Goal: Download file/media

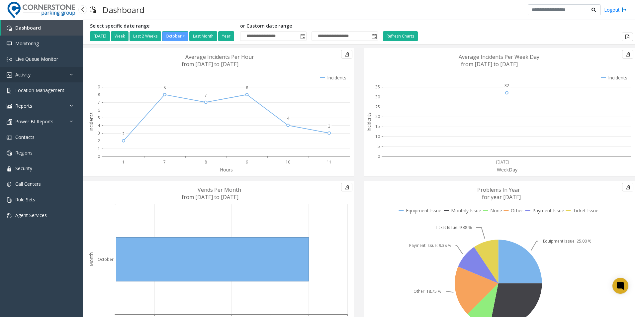
click at [56, 75] on link "Activity" at bounding box center [41, 75] width 83 height 16
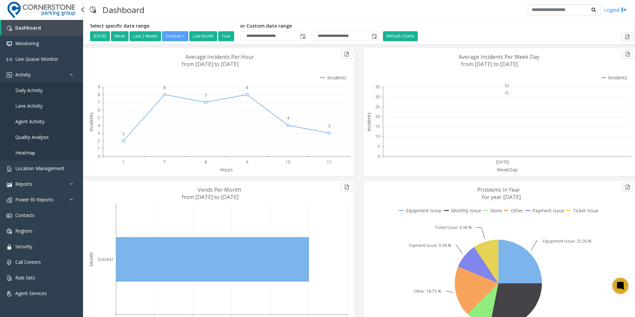
click at [50, 89] on link "Daily Activity" at bounding box center [41, 90] width 83 height 16
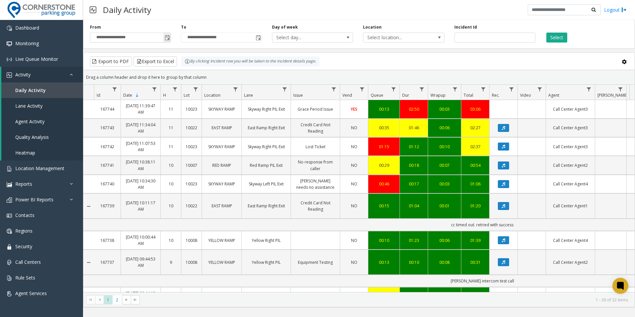
click at [169, 39] on span "Toggle popup" at bounding box center [167, 37] width 5 height 5
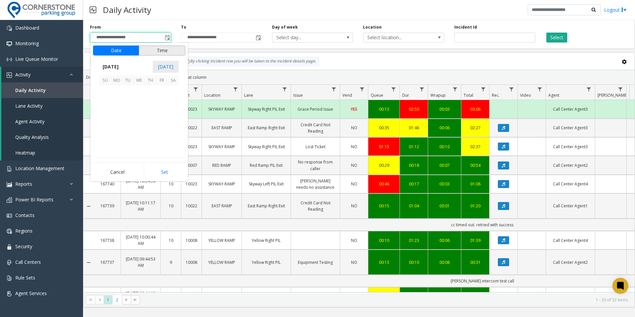
scroll to position [119305, 0]
click at [122, 65] on span "[DATE]" at bounding box center [111, 67] width 22 height 10
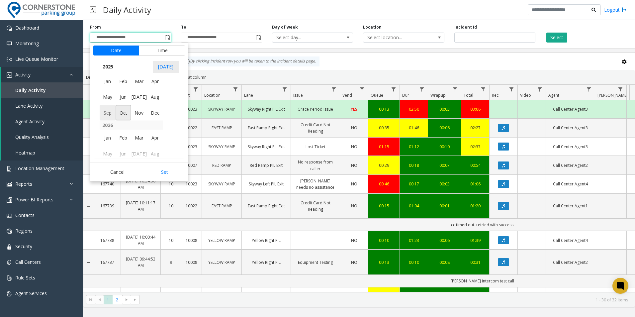
click at [108, 113] on span "Sep" at bounding box center [108, 113] width 16 height 16
click at [120, 90] on span "1" at bounding box center [116, 90] width 11 height 11
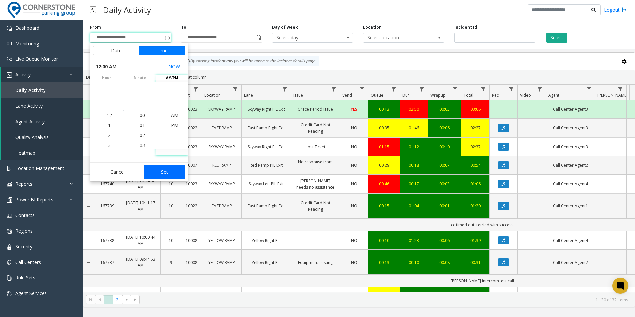
click at [171, 176] on button "Set" at bounding box center [165, 172] width 42 height 15
type input "**********"
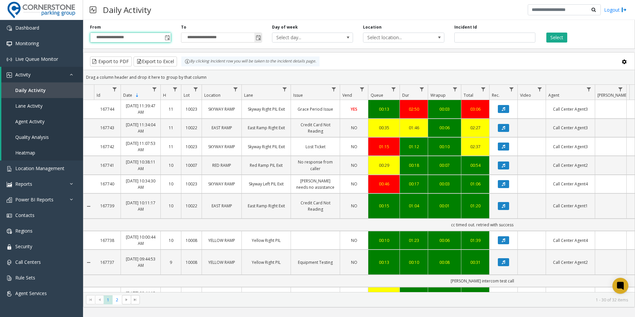
click at [256, 37] on span "Toggle popup" at bounding box center [258, 37] width 5 height 5
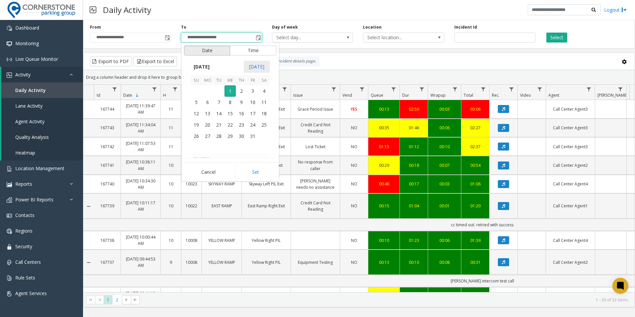
scroll to position [10, 0]
click at [213, 65] on span "[DATE]" at bounding box center [202, 67] width 22 height 10
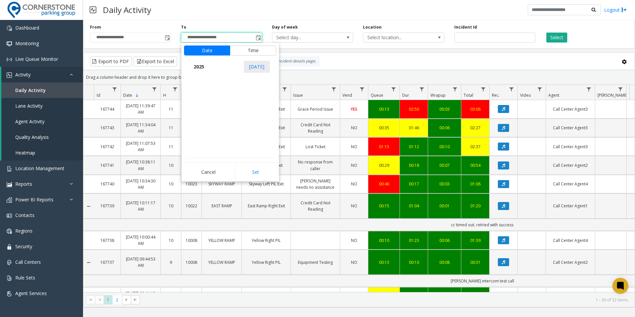
scroll to position [7092, 0]
click at [213, 111] on span "Oct" at bounding box center [215, 113] width 16 height 16
click at [248, 136] on span "31" at bounding box center [252, 136] width 11 height 11
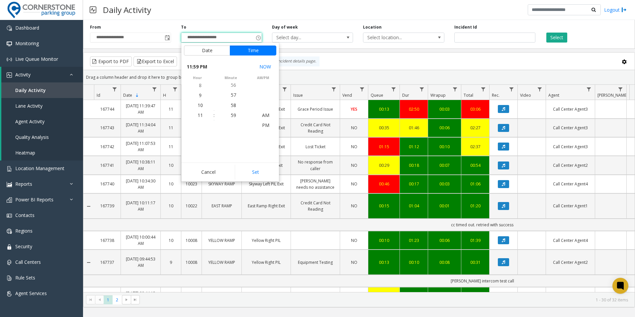
scroll to position [10, 0]
click at [251, 168] on button "Set" at bounding box center [256, 172] width 42 height 15
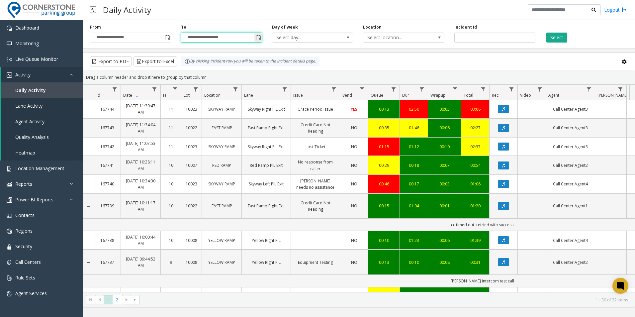
click at [260, 38] on span "Toggle popup" at bounding box center [258, 37] width 5 height 5
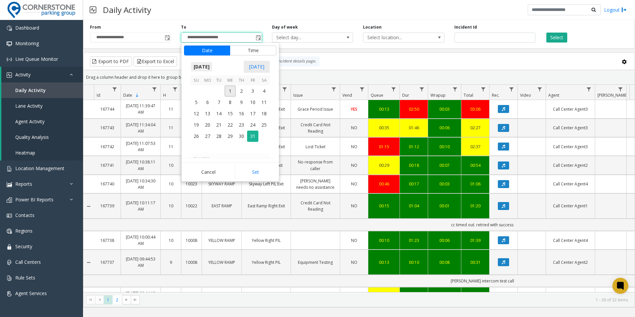
click at [213, 68] on span "[DATE]" at bounding box center [202, 67] width 22 height 10
click at [198, 112] on span "Sep" at bounding box center [199, 113] width 16 height 16
click at [219, 132] on span "30" at bounding box center [218, 136] width 11 height 11
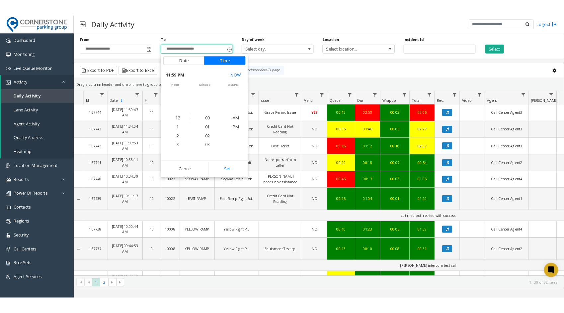
scroll to position [10, 0]
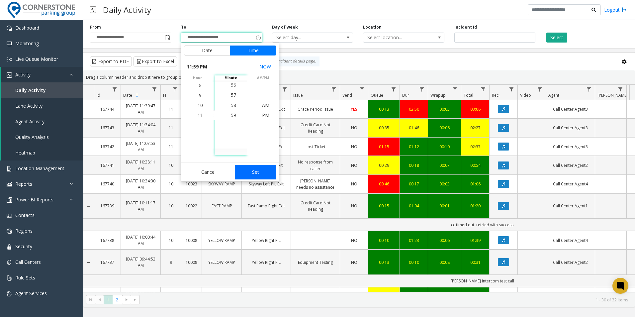
click at [252, 169] on button "Set" at bounding box center [256, 172] width 42 height 15
type input "**********"
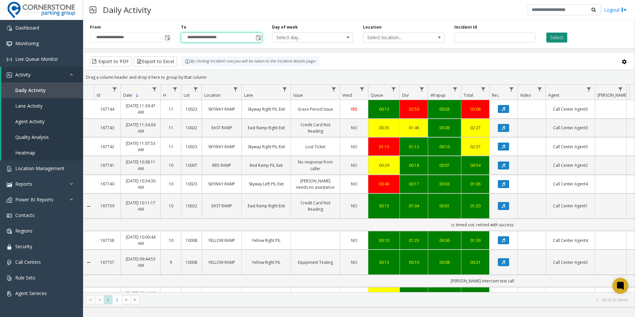
click at [560, 38] on button "Select" at bounding box center [556, 38] width 21 height 10
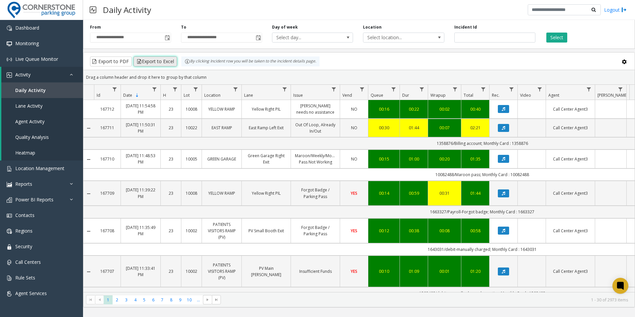
click at [144, 64] on button "Export to Excel" at bounding box center [156, 61] width 44 height 10
